Goal: Complete application form

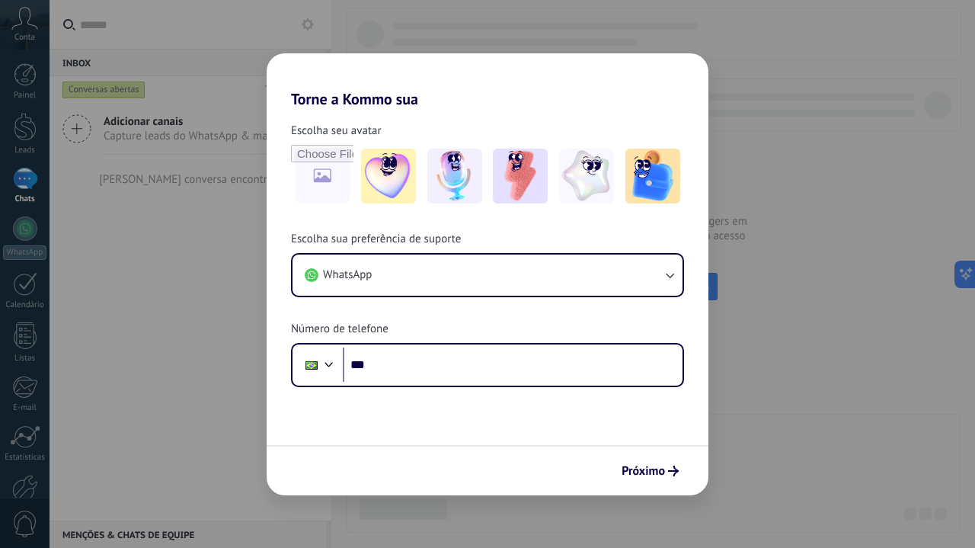
click at [782, 290] on div "Torne a Kommo sua Escolha seu avatar Escolha sua preferência de suporte WhatsAp…" at bounding box center [487, 274] width 975 height 548
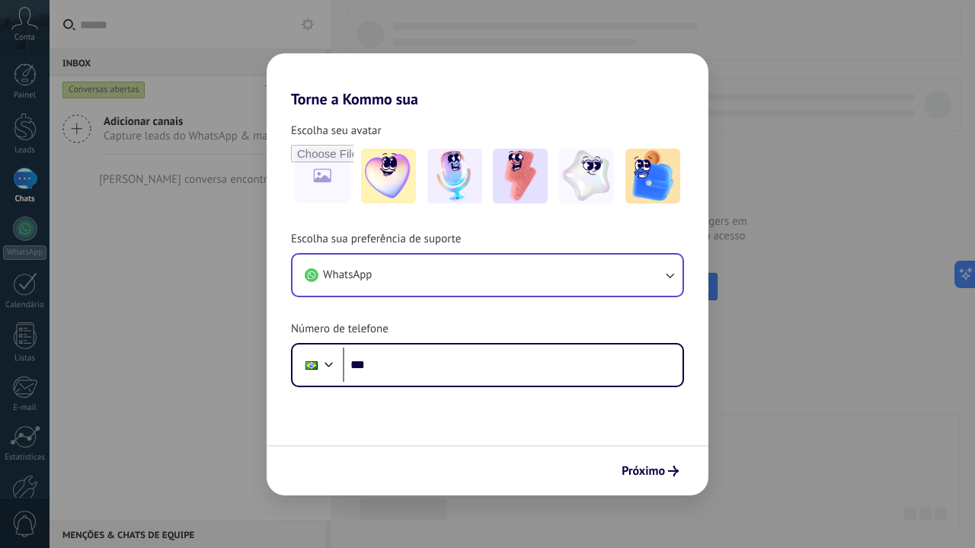
click at [636, 267] on button "WhatsApp" at bounding box center [488, 274] width 390 height 41
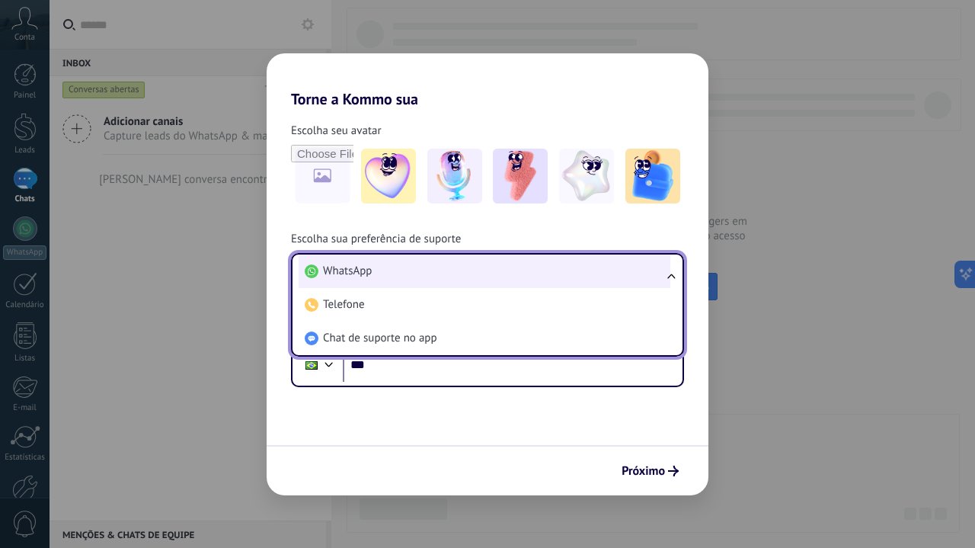
click at [502, 272] on li "WhatsApp" at bounding box center [485, 271] width 372 height 34
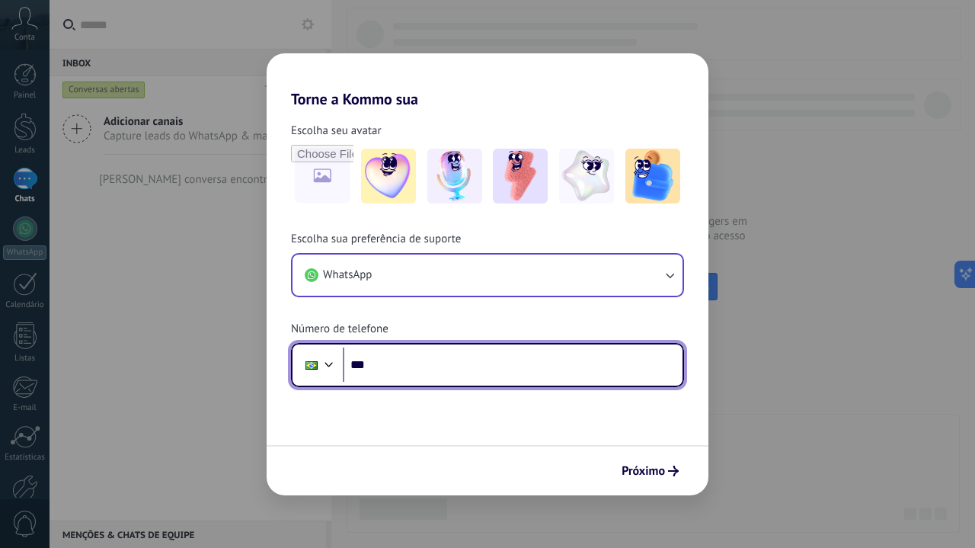
click at [484, 369] on input "***" at bounding box center [513, 364] width 340 height 35
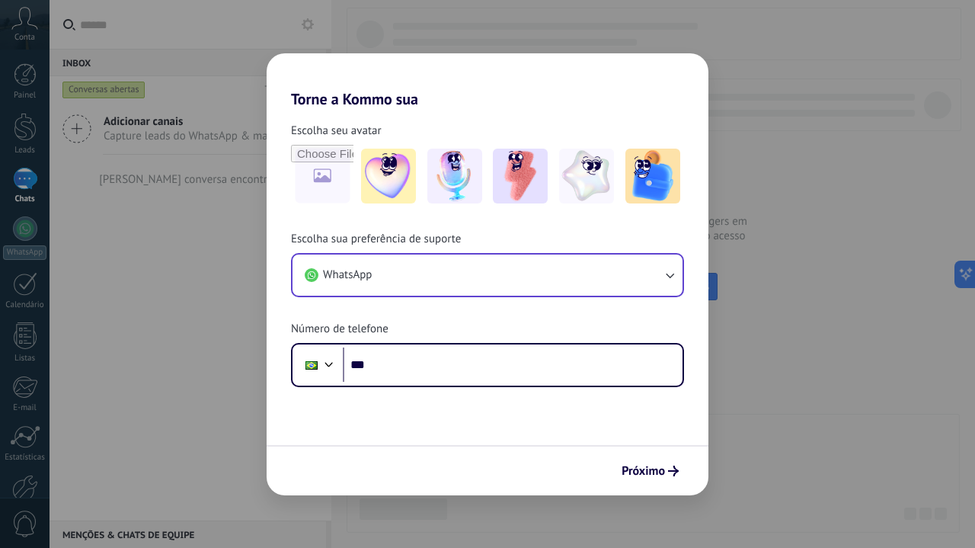
click at [325, 12] on div "Torne a Kommo sua Escolha seu avatar Escolha sua preferência de suporte WhatsAp…" at bounding box center [487, 274] width 975 height 548
click at [285, 18] on div "Torne a Kommo sua Escolha seu avatar Escolha sua preferência de suporte WhatsAp…" at bounding box center [487, 274] width 975 height 548
click at [200, 404] on div "Torne a Kommo sua Escolha seu avatar Escolha sua preferência de suporte WhatsAp…" at bounding box center [487, 274] width 975 height 548
click at [756, 429] on div "Torne a Kommo sua Escolha seu avatar Escolha sua preferência de suporte WhatsAp…" at bounding box center [487, 274] width 975 height 548
click at [423, 34] on div "Torne a Kommo sua Escolha seu avatar Escolha sua preferência de suporte WhatsAp…" at bounding box center [487, 274] width 975 height 548
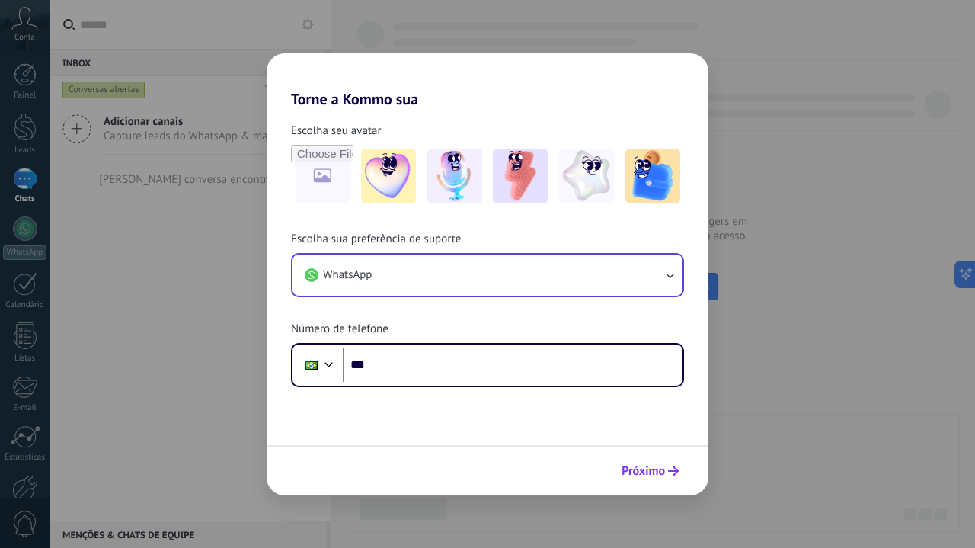
click at [650, 473] on span "Próximo" at bounding box center [643, 471] width 43 height 11
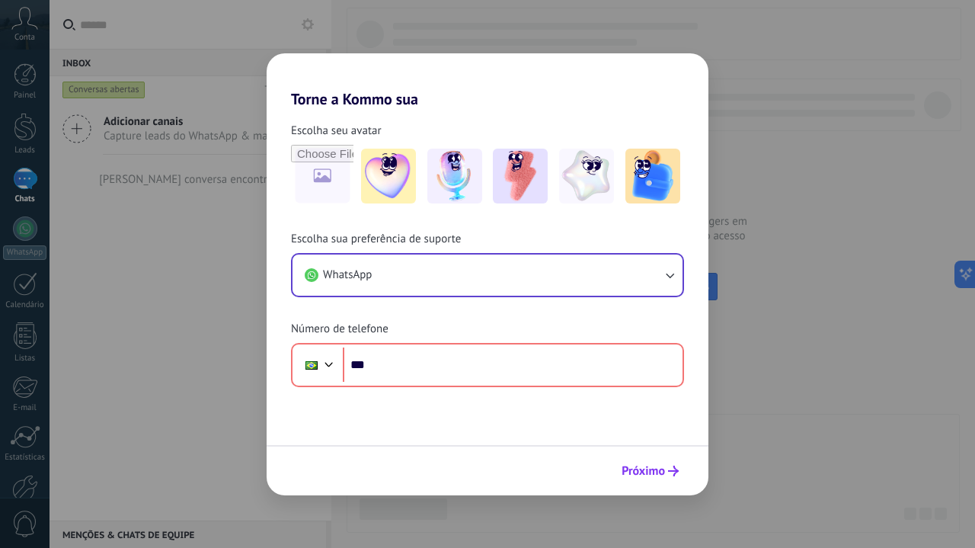
click at [649, 473] on span "Próximo" at bounding box center [643, 471] width 43 height 11
click at [221, 442] on div "Torne a Kommo sua Escolha seu avatar Escolha sua preferência de suporte WhatsAp…" at bounding box center [487, 274] width 975 height 548
